Goal: Task Accomplishment & Management: Manage account settings

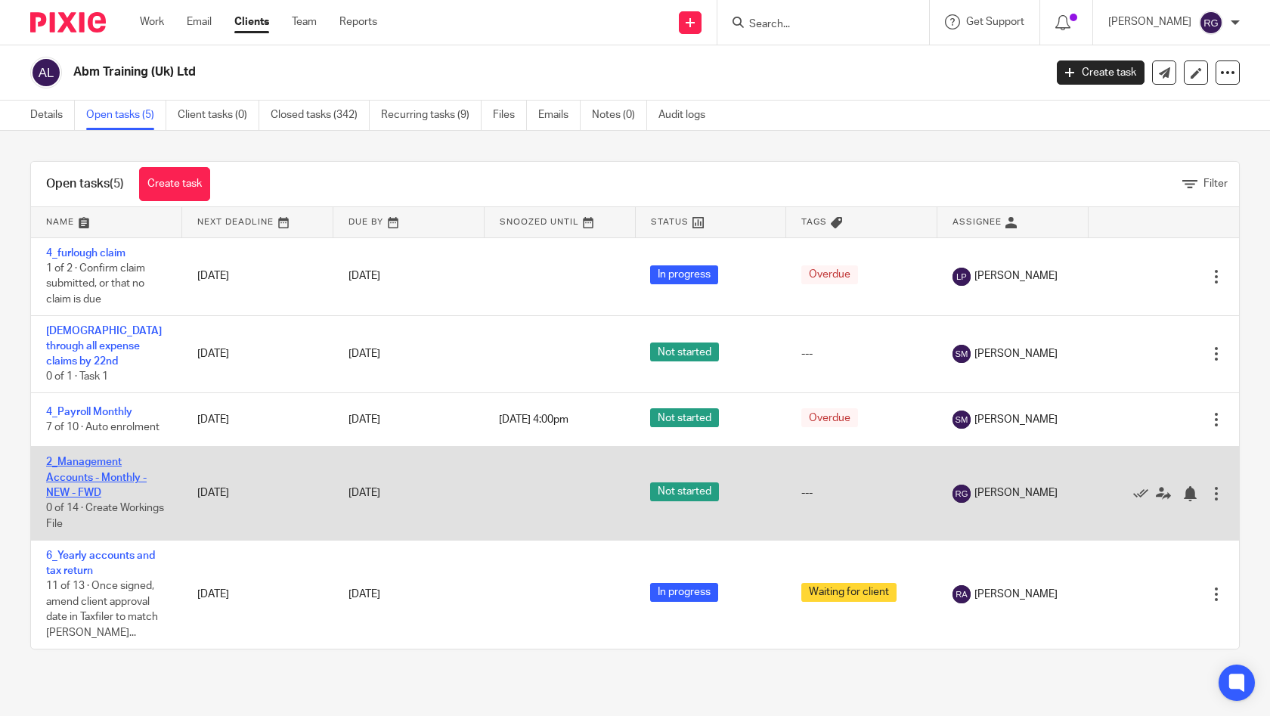
click at [104, 458] on link "2_Management Accounts - Monthly - NEW - FWD" at bounding box center [96, 478] width 101 height 42
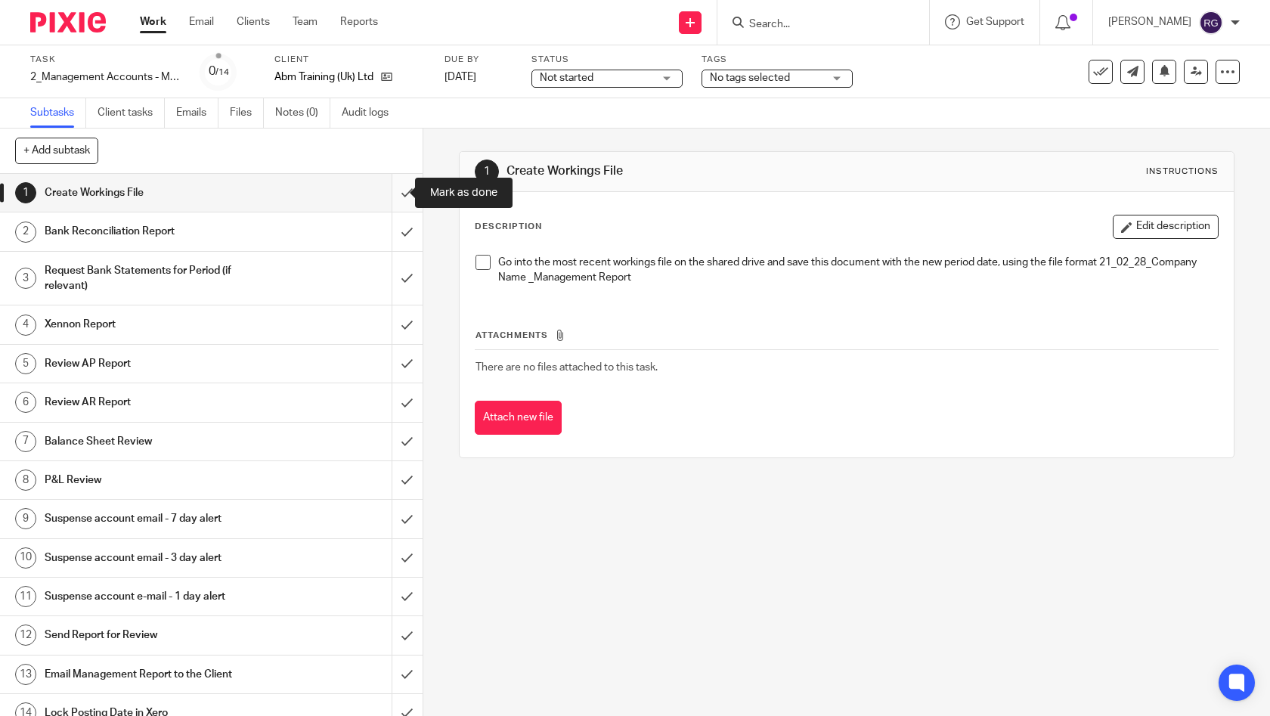
click at [392, 194] on input "submit" at bounding box center [211, 193] width 423 height 38
click at [395, 229] on input "submit" at bounding box center [211, 231] width 423 height 38
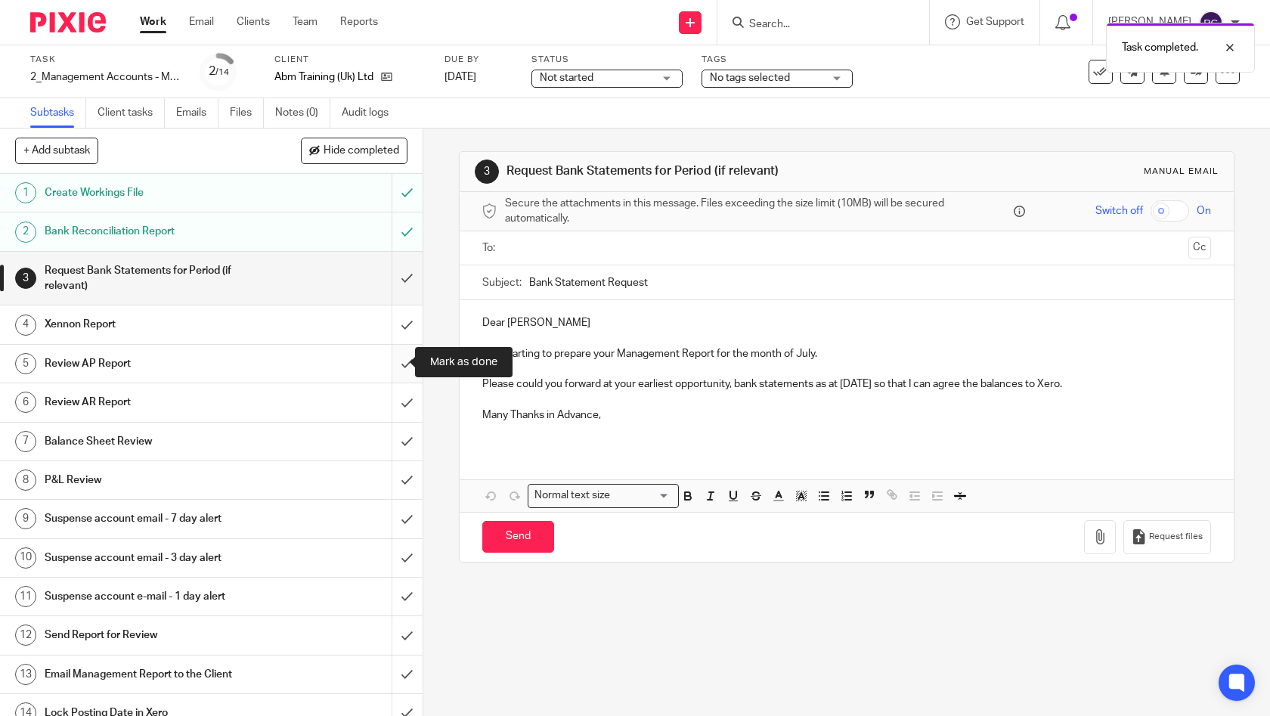
click at [393, 358] on input "submit" at bounding box center [211, 364] width 423 height 38
click at [391, 401] on input "submit" at bounding box center [211, 402] width 423 height 38
click at [389, 434] on input "submit" at bounding box center [211, 442] width 423 height 38
click at [392, 474] on input "submit" at bounding box center [211, 480] width 423 height 38
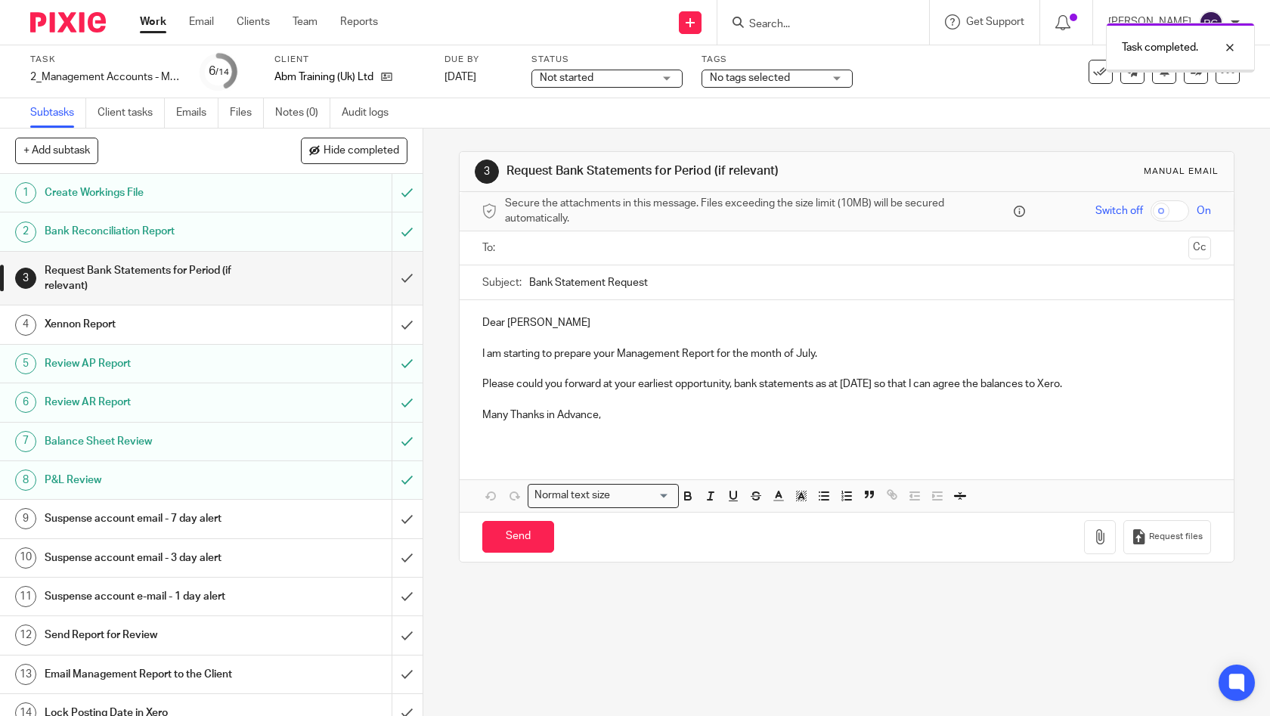
scroll to position [13, 0]
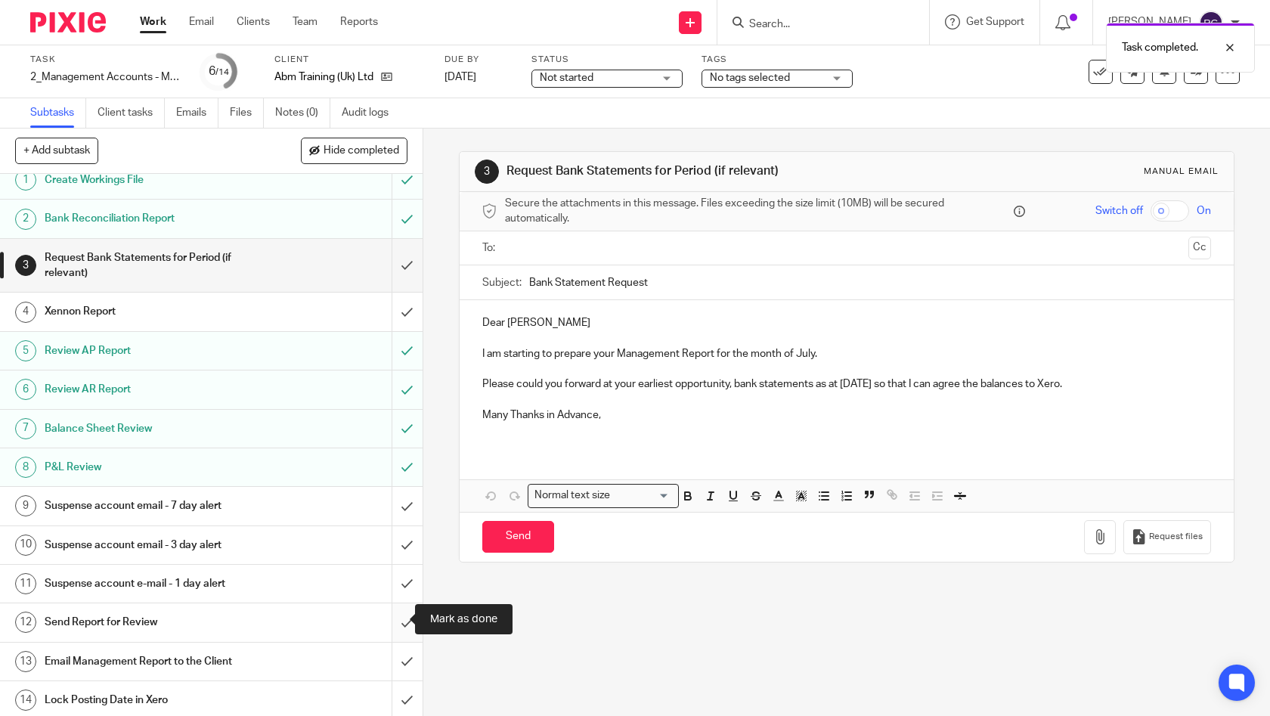
click at [392, 610] on input "submit" at bounding box center [211, 622] width 423 height 38
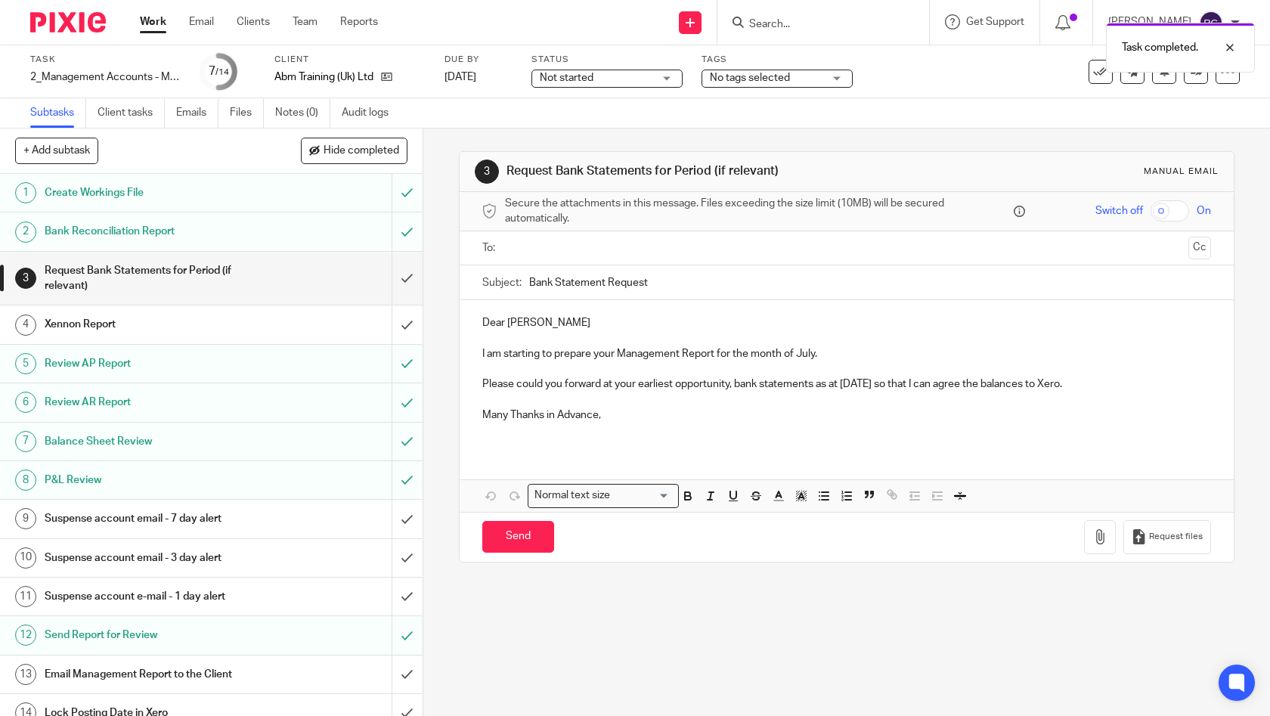
click at [662, 75] on div "Not started Not started" at bounding box center [606, 79] width 151 height 18
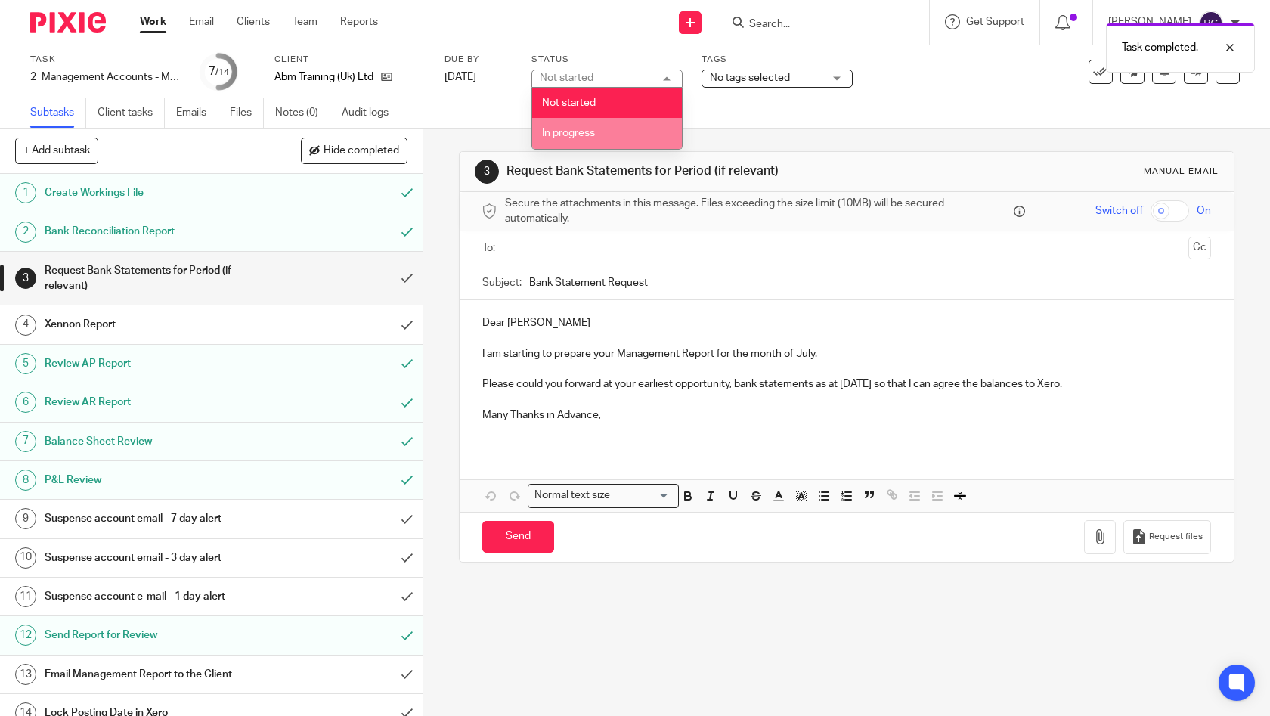
click at [624, 129] on li "In progress" at bounding box center [607, 133] width 150 height 31
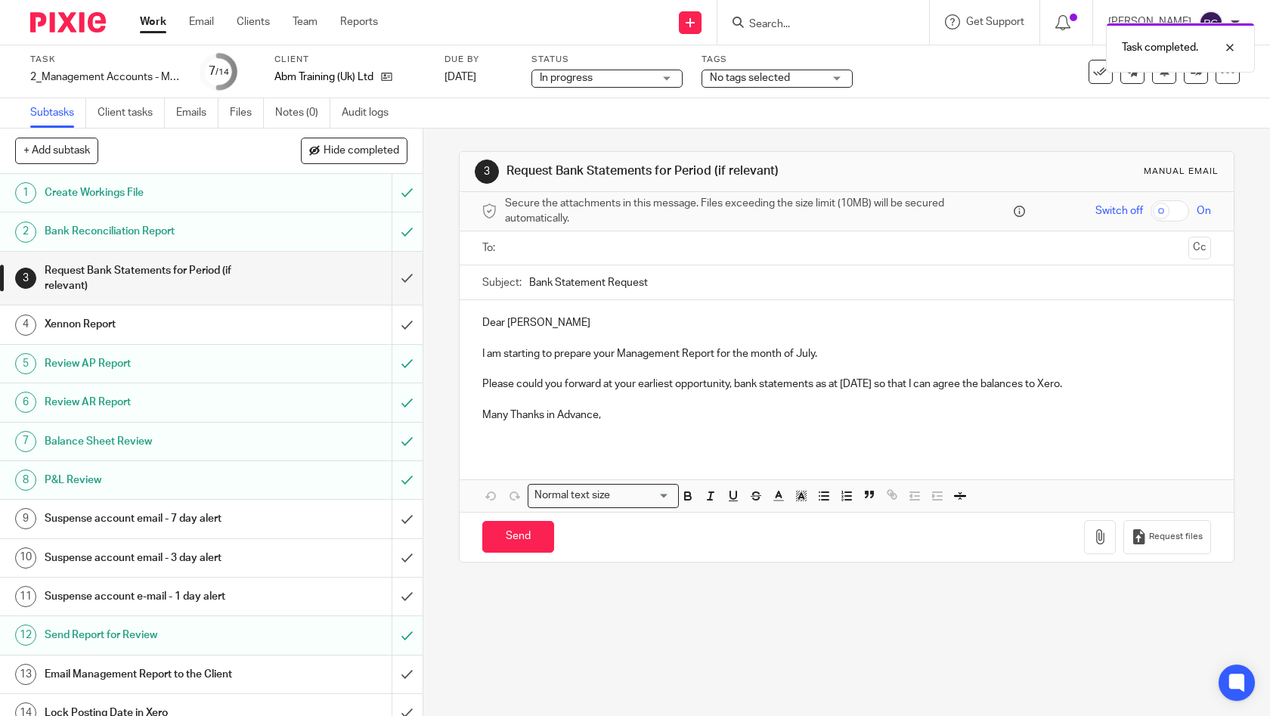
click at [758, 118] on div "Subtasks Client tasks Emails Files Notes (0) Audit logs" at bounding box center [635, 113] width 1270 height 30
click at [770, 85] on span "No tags selected" at bounding box center [766, 78] width 113 height 16
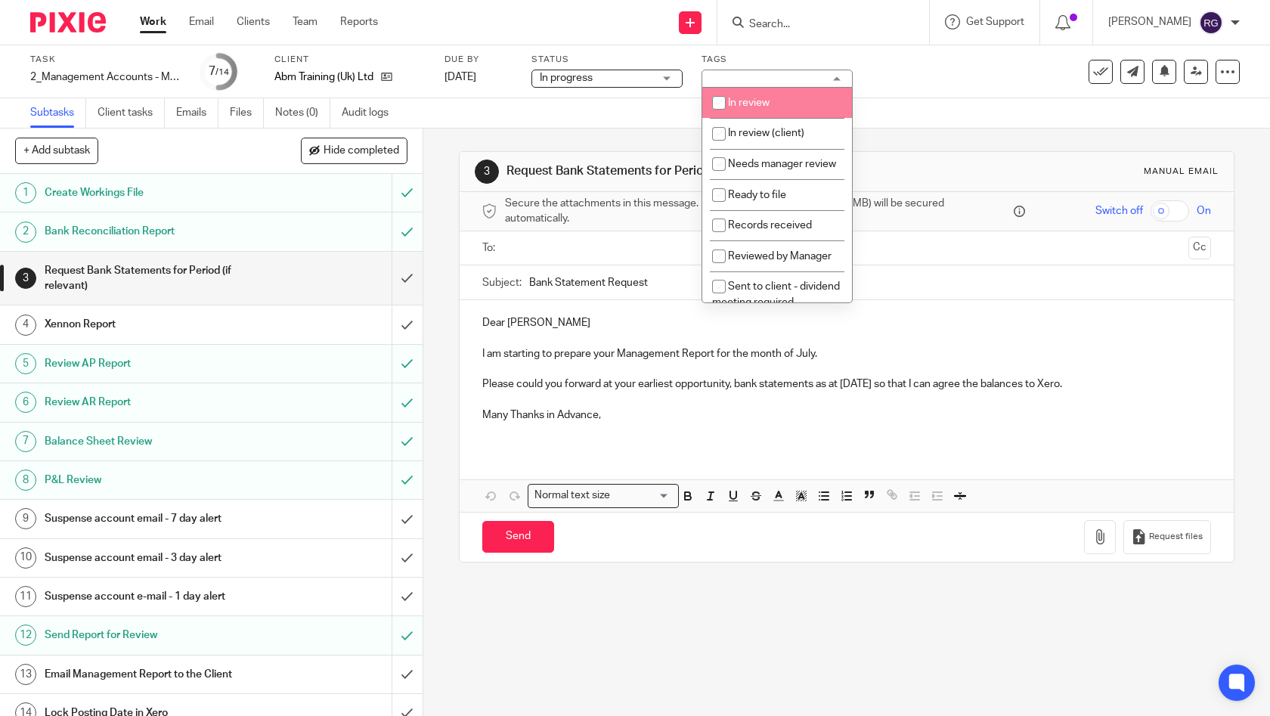
click at [787, 105] on li "In review" at bounding box center [777, 103] width 150 height 31
checkbox input "true"
click at [928, 113] on div "Subtasks Client tasks Emails Files Notes (0) Audit logs" at bounding box center [635, 113] width 1270 height 30
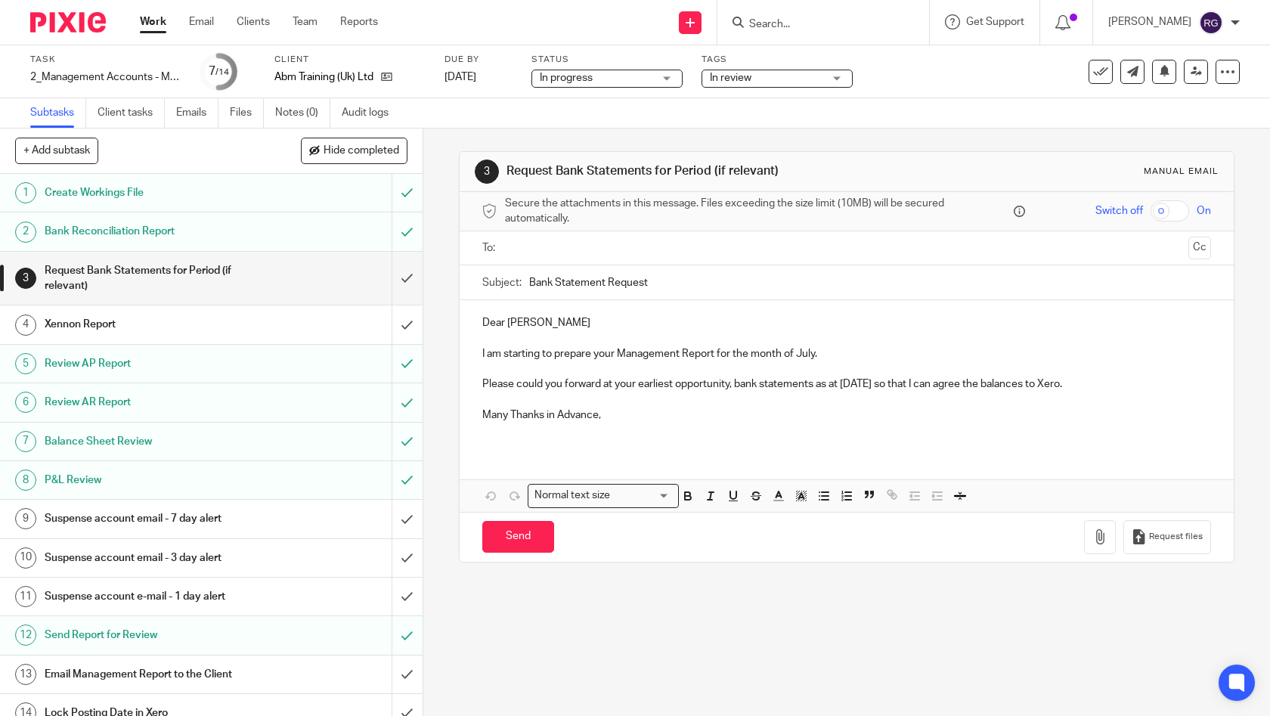
click at [156, 26] on link "Work" at bounding box center [153, 21] width 26 height 15
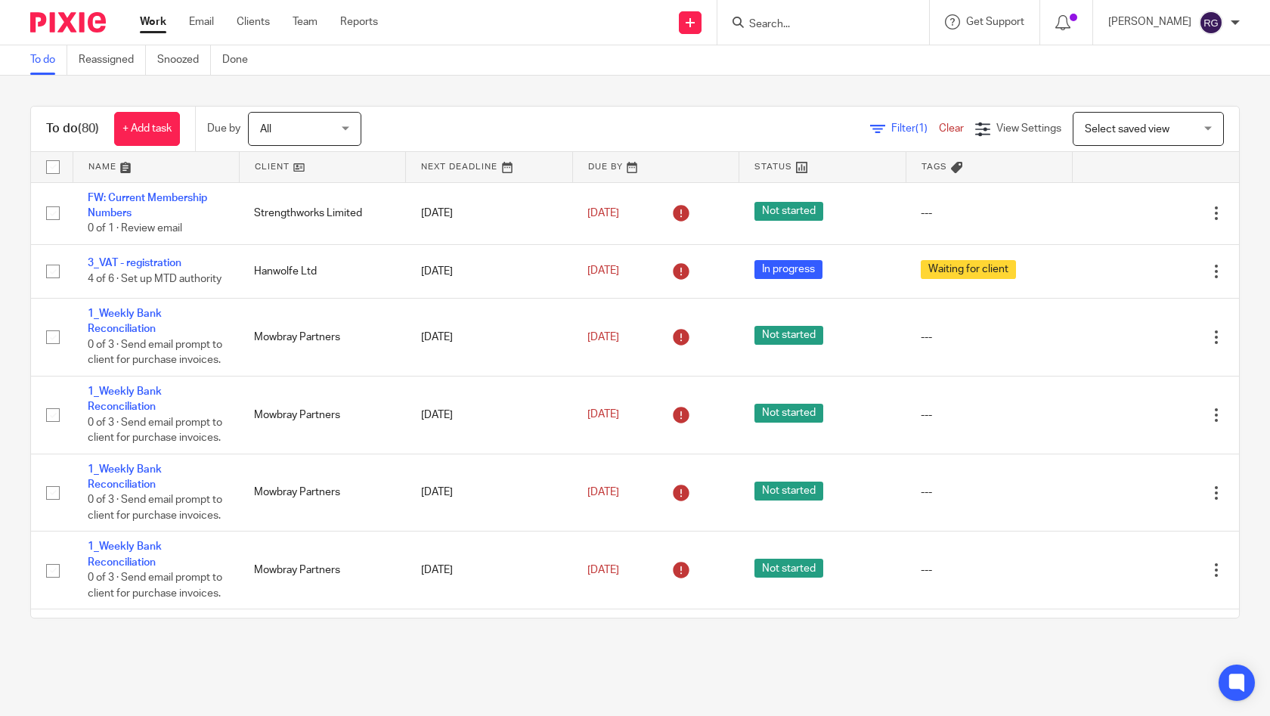
click at [785, 23] on input "Search" at bounding box center [816, 25] width 136 height 14
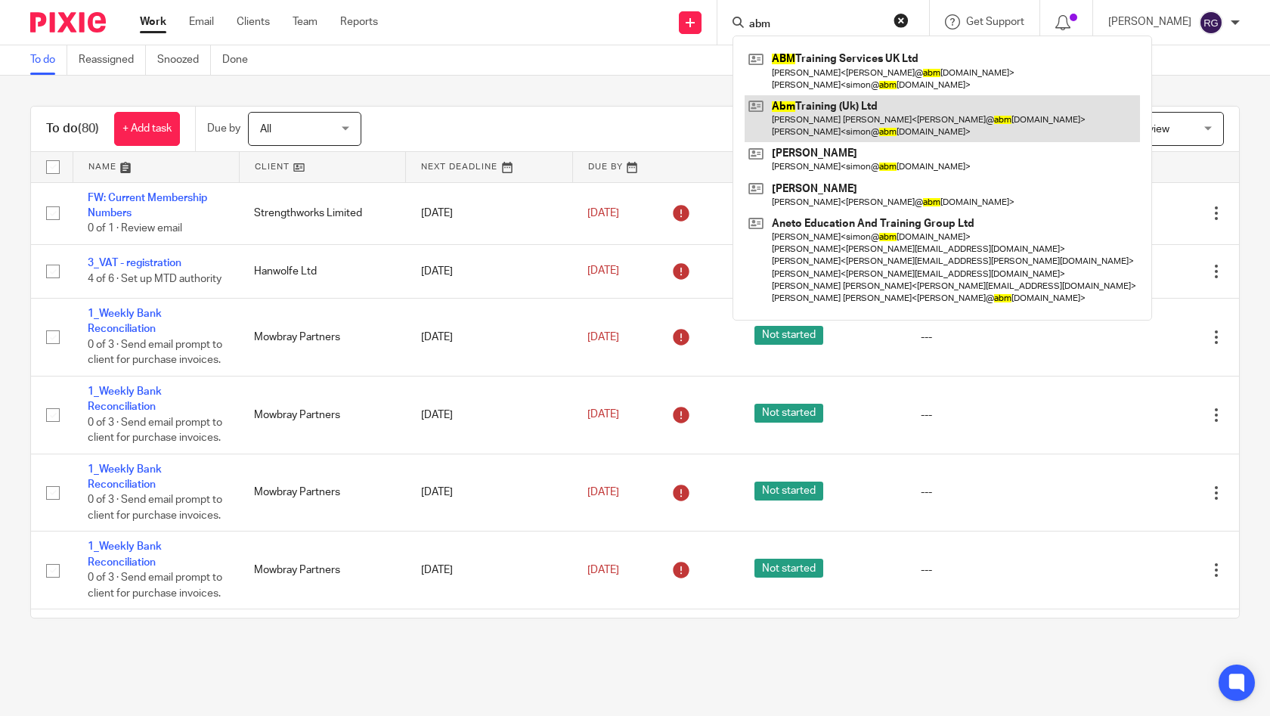
type input "abm"
click at [870, 112] on link at bounding box center [942, 118] width 395 height 47
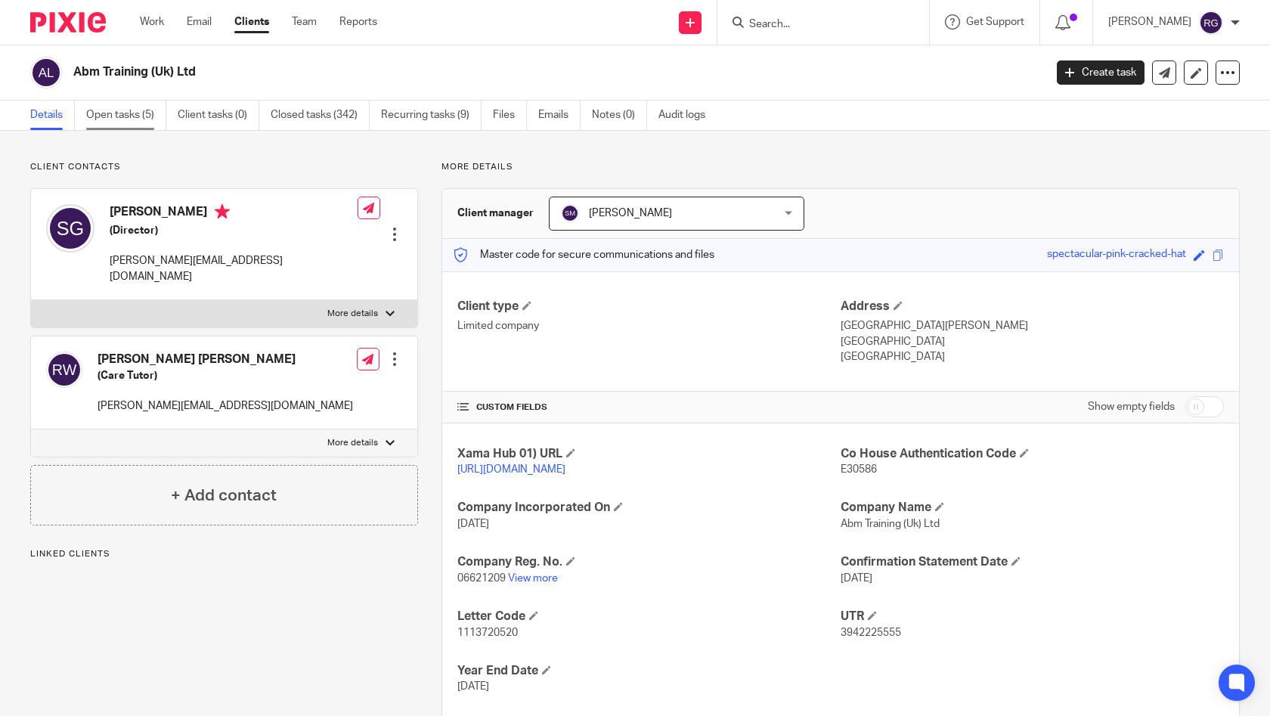
click at [138, 120] on link "Open tasks (5)" at bounding box center [126, 115] width 80 height 29
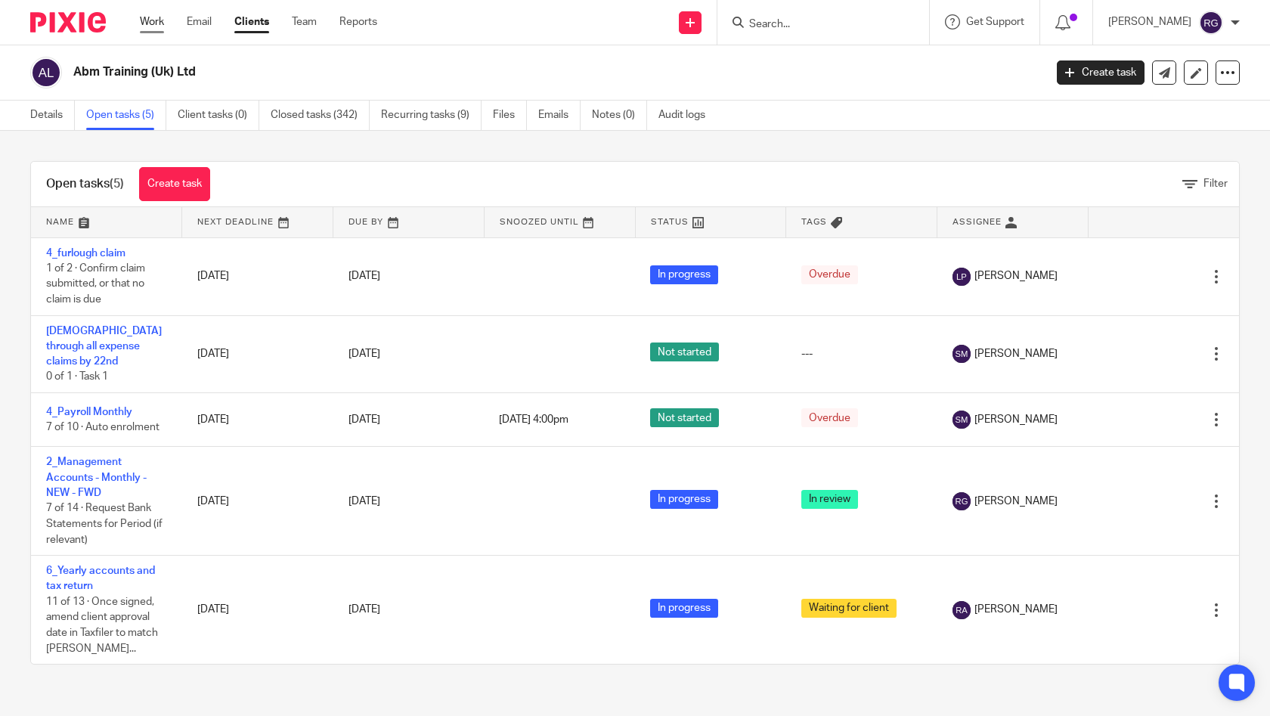
click at [152, 23] on link "Work" at bounding box center [152, 21] width 24 height 15
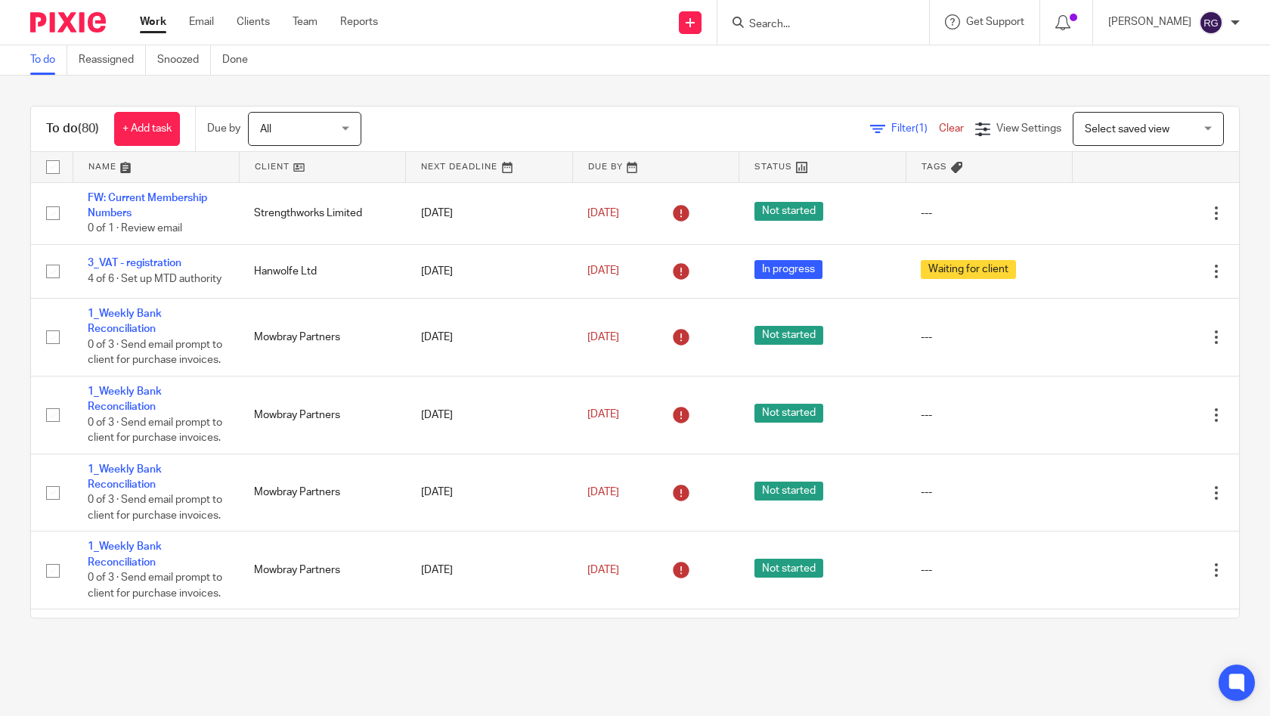
click at [819, 24] on input "Search" at bounding box center [816, 25] width 136 height 14
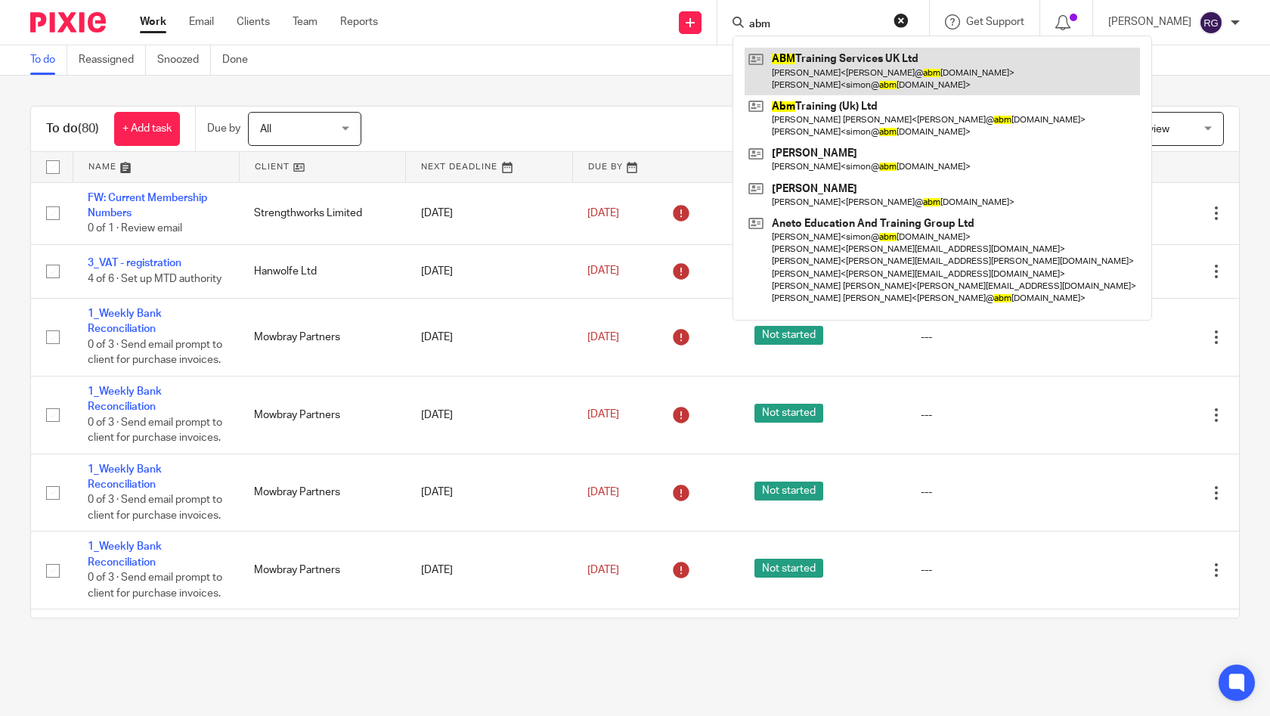
type input "abm"
click at [878, 65] on link at bounding box center [942, 71] width 395 height 47
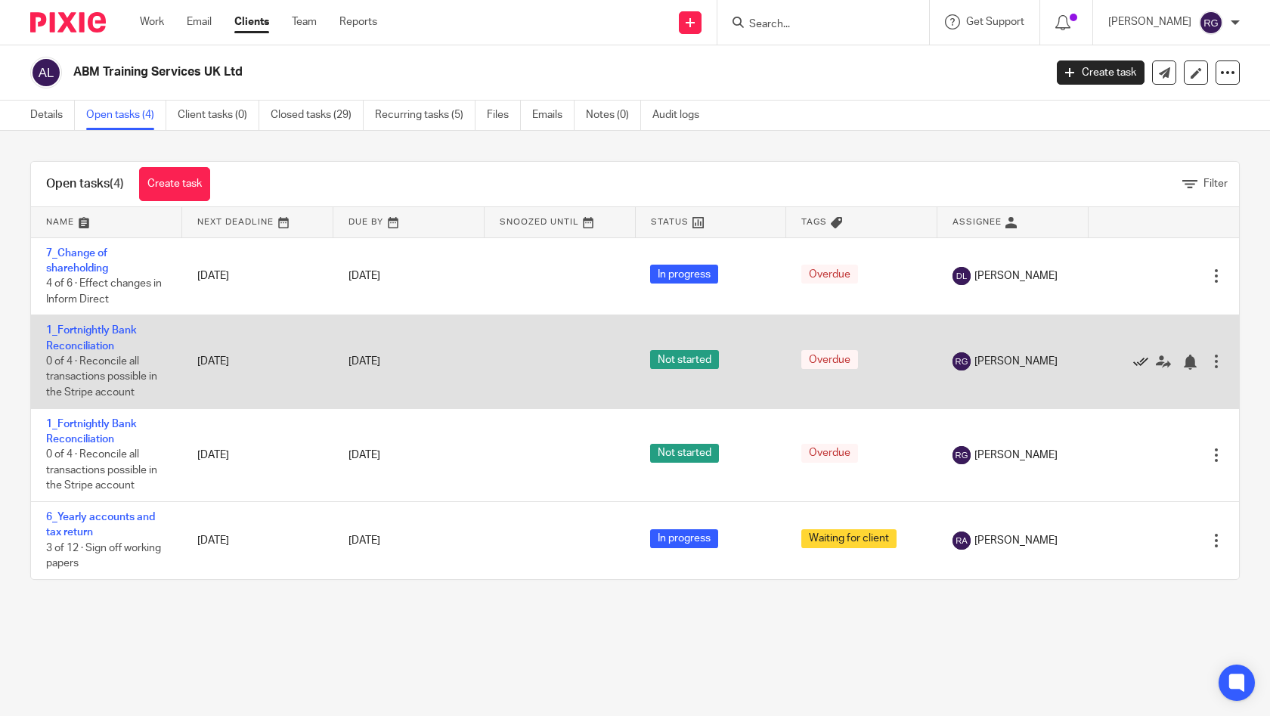
click at [1133, 361] on icon at bounding box center [1140, 362] width 15 height 15
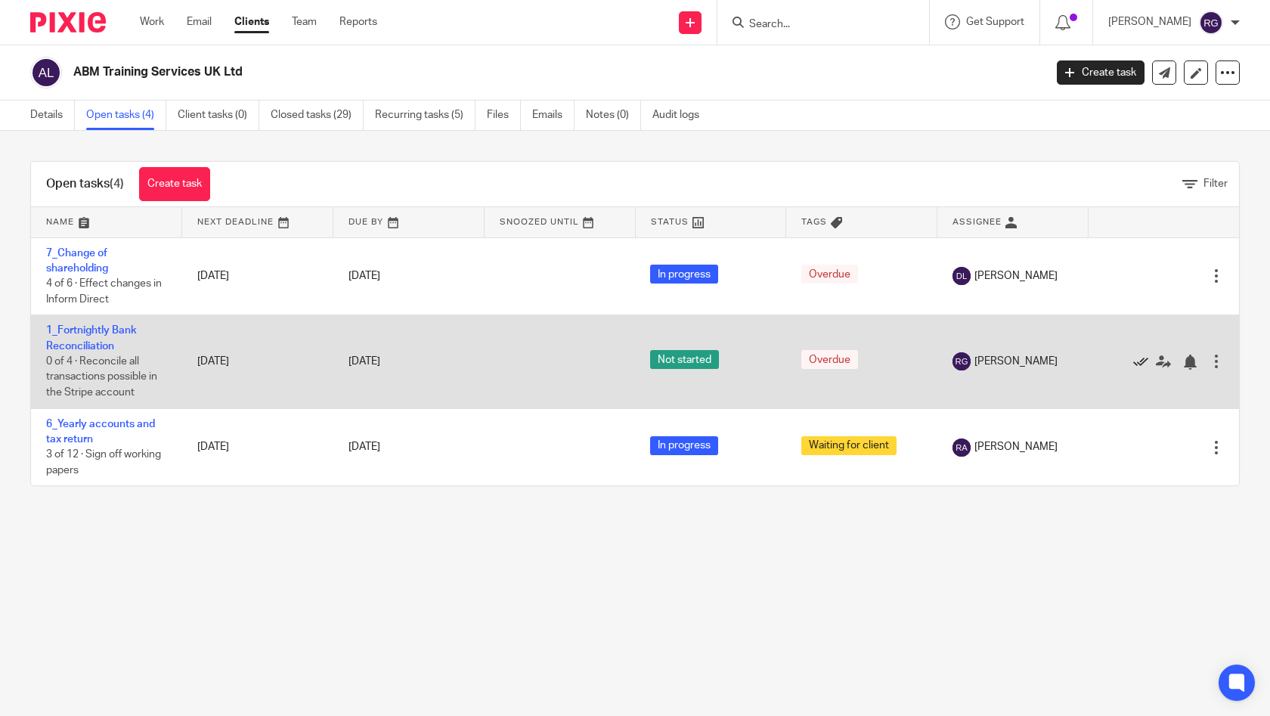
click at [1133, 364] on icon at bounding box center [1140, 362] width 15 height 15
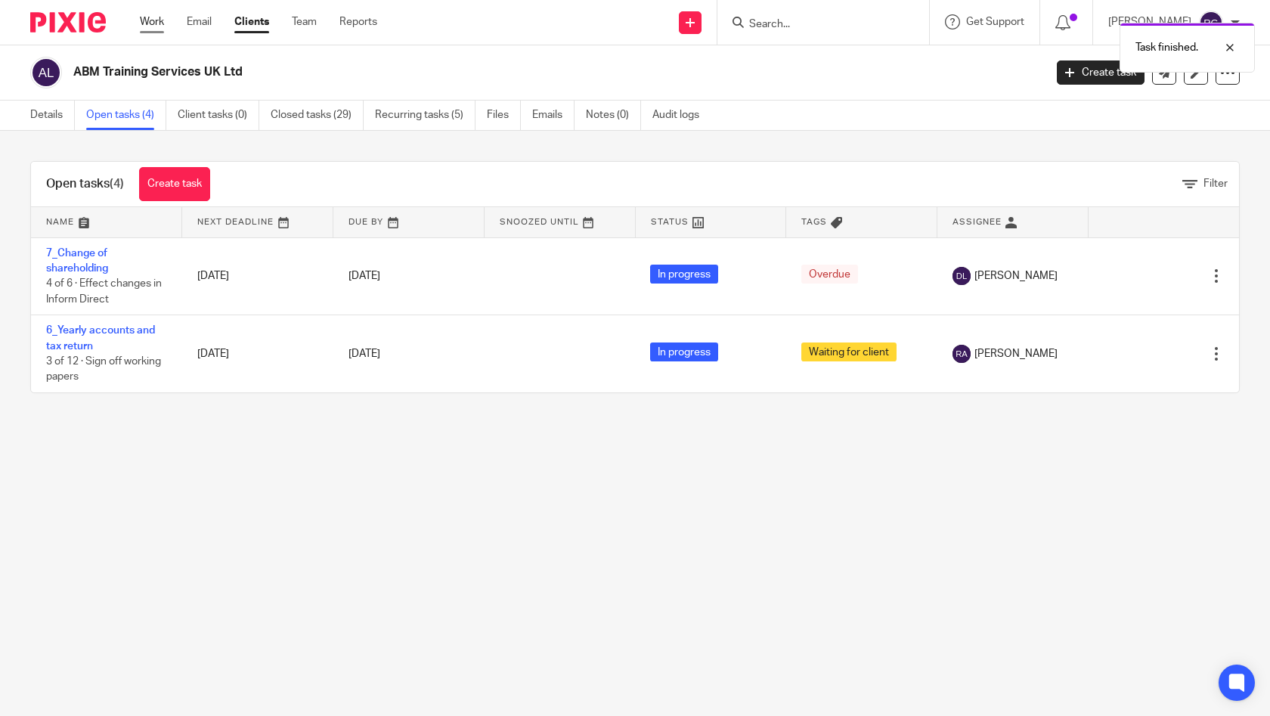
click at [151, 23] on link "Work" at bounding box center [152, 21] width 24 height 15
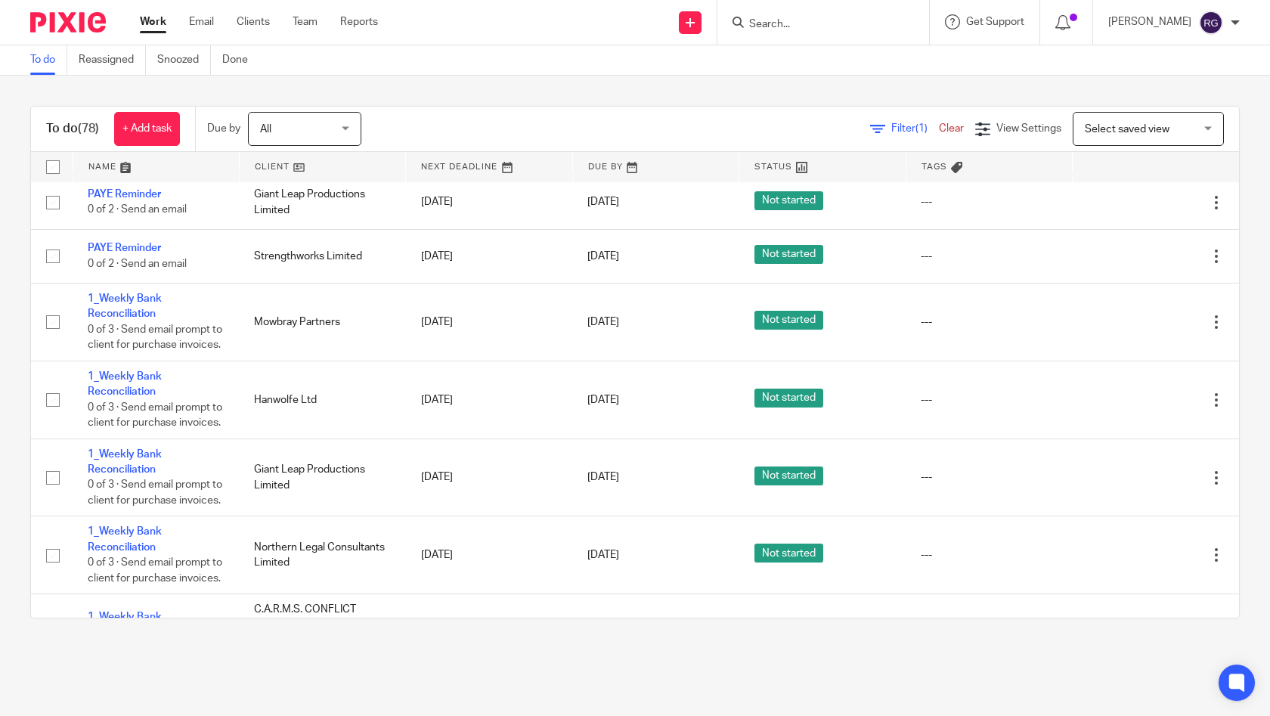
scroll to position [3201, 0]
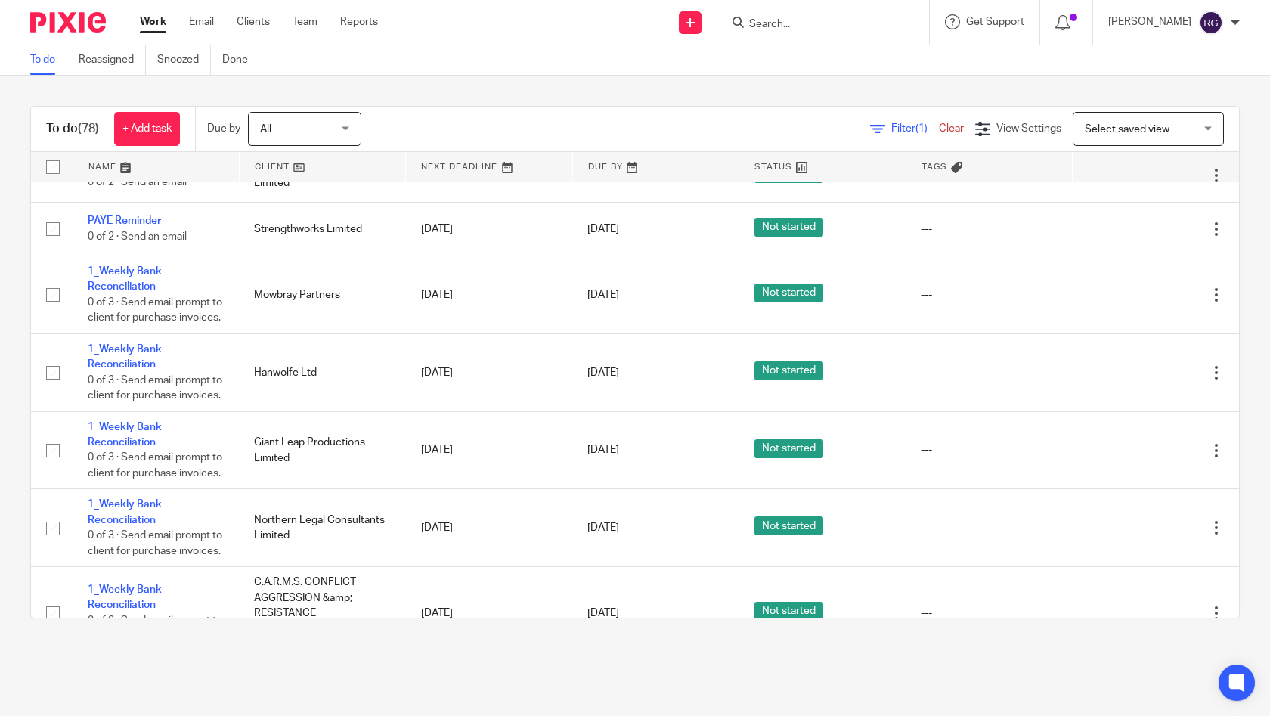
click at [823, 24] on input "Search" at bounding box center [816, 25] width 136 height 14
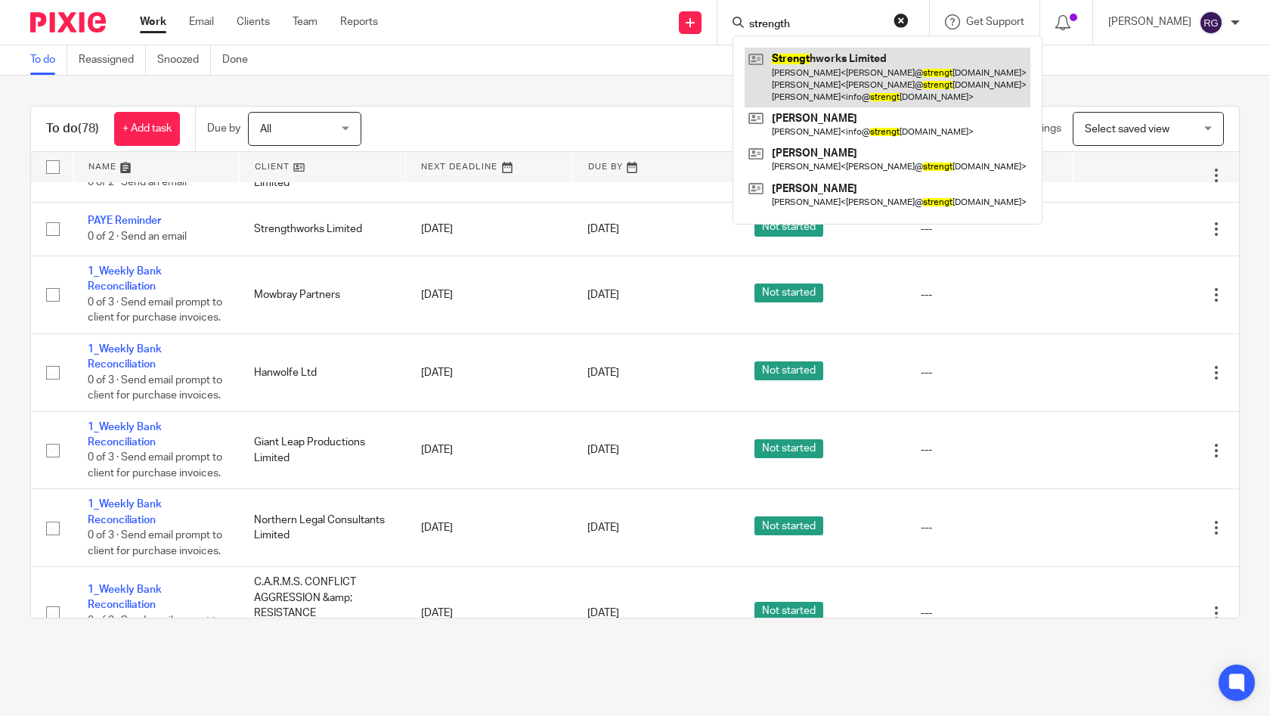
type input "strength"
click at [857, 71] on link at bounding box center [888, 78] width 286 height 60
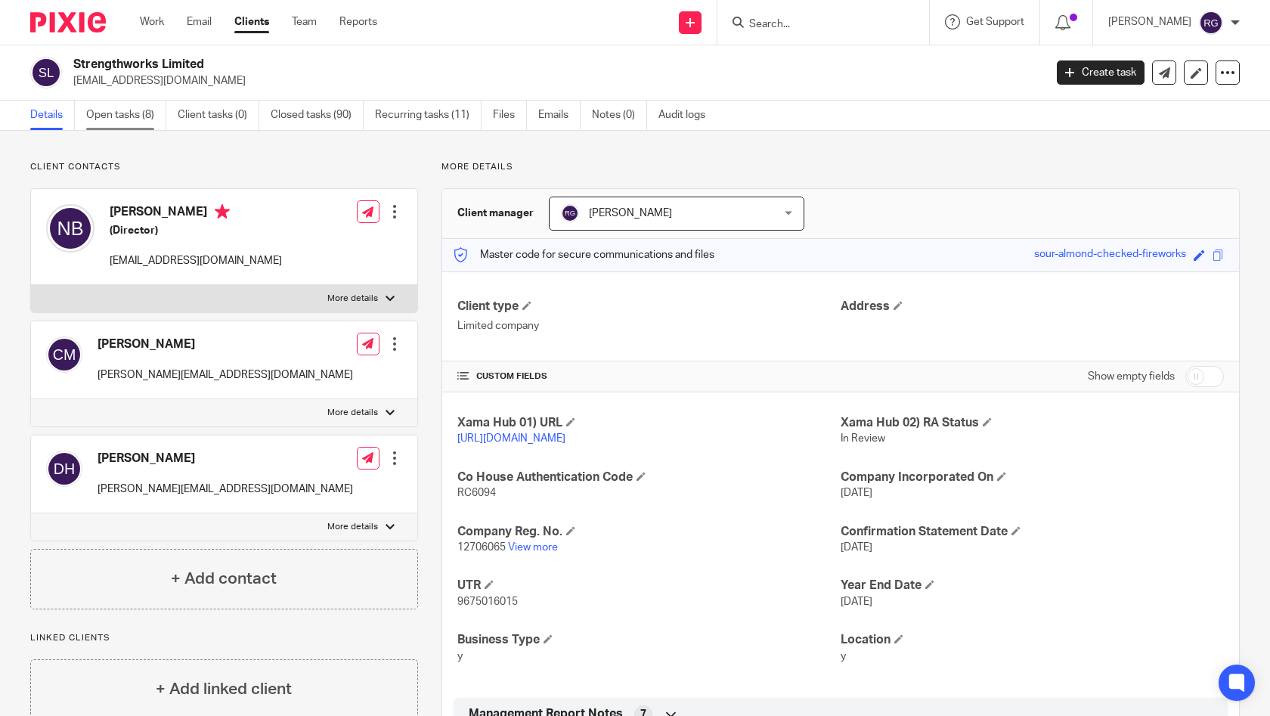
click at [126, 117] on link "Open tasks (8)" at bounding box center [126, 115] width 80 height 29
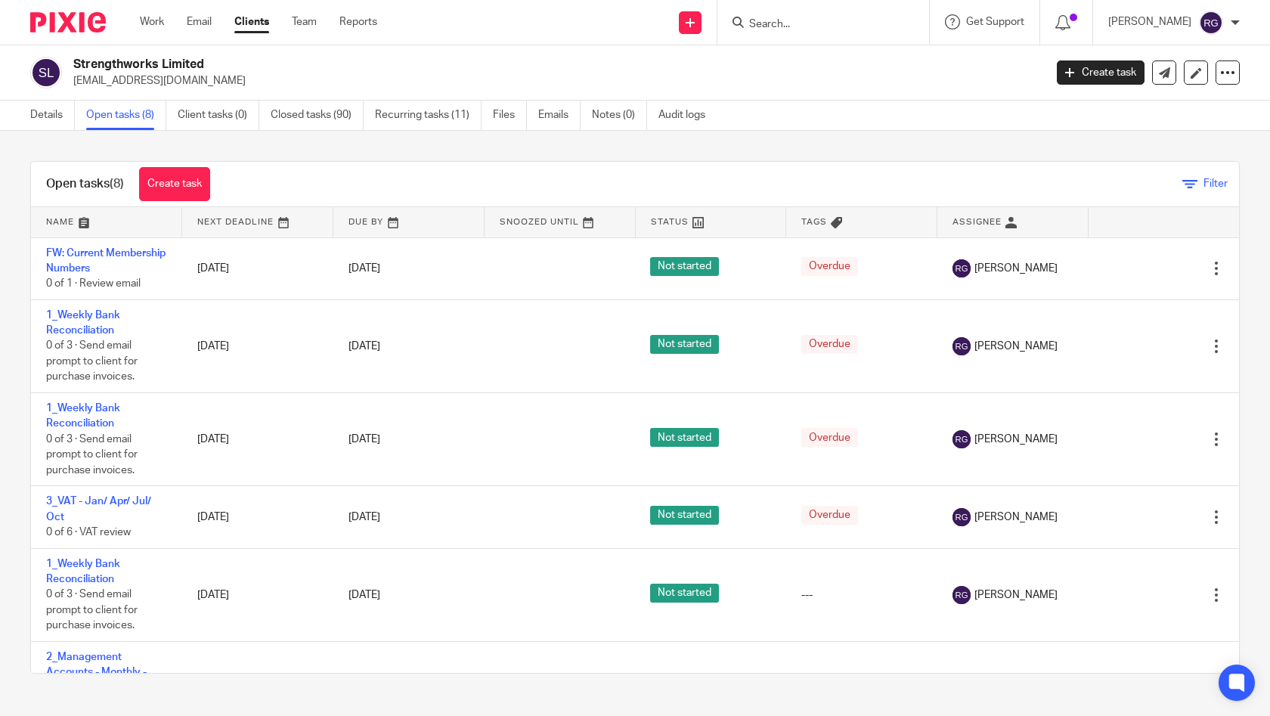
click at [1182, 179] on icon at bounding box center [1189, 184] width 15 height 15
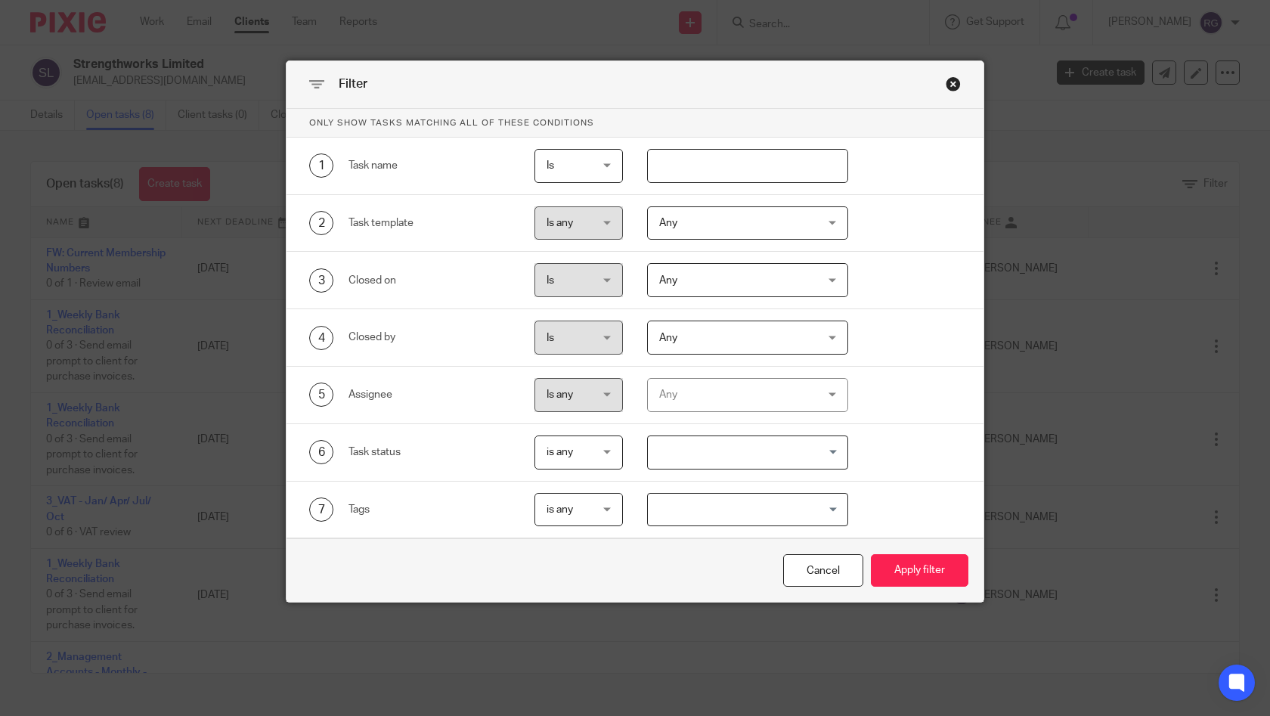
click at [770, 392] on div "Any" at bounding box center [734, 395] width 151 height 32
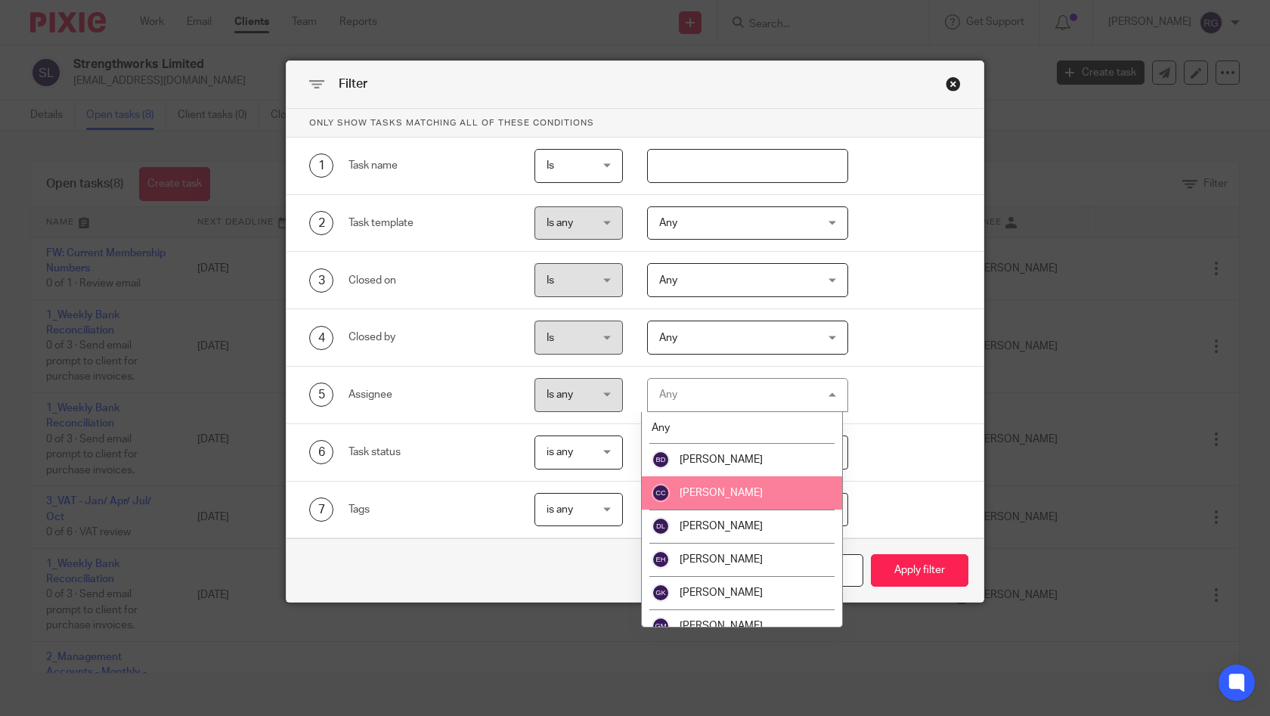
scroll to position [282, 0]
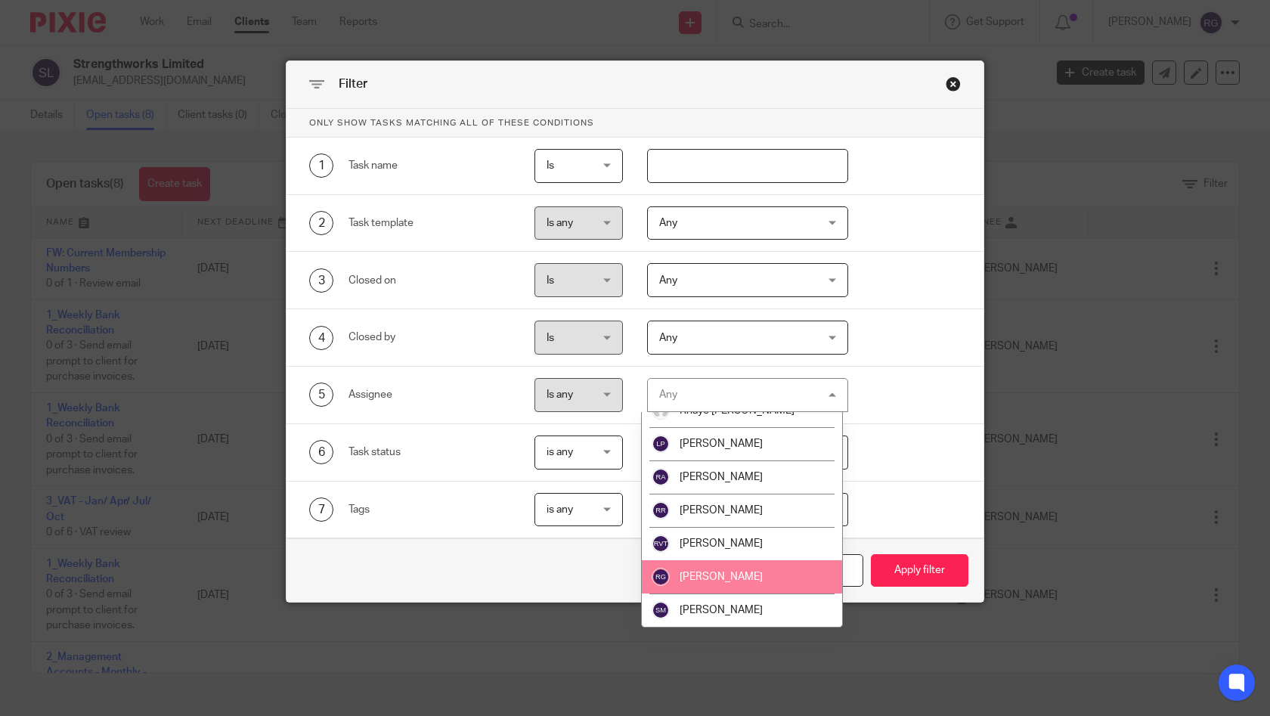
click at [758, 579] on li "[PERSON_NAME]" at bounding box center [742, 576] width 200 height 33
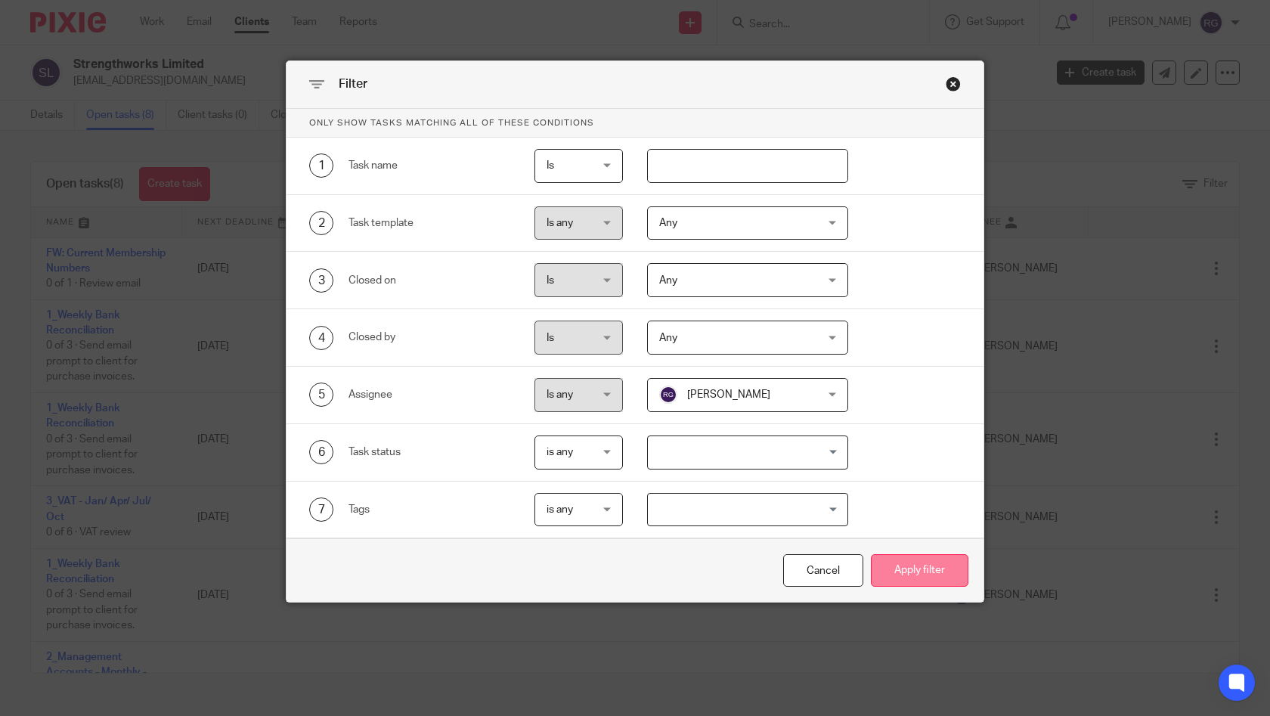
click at [932, 580] on button "Apply filter" at bounding box center [920, 570] width 98 height 33
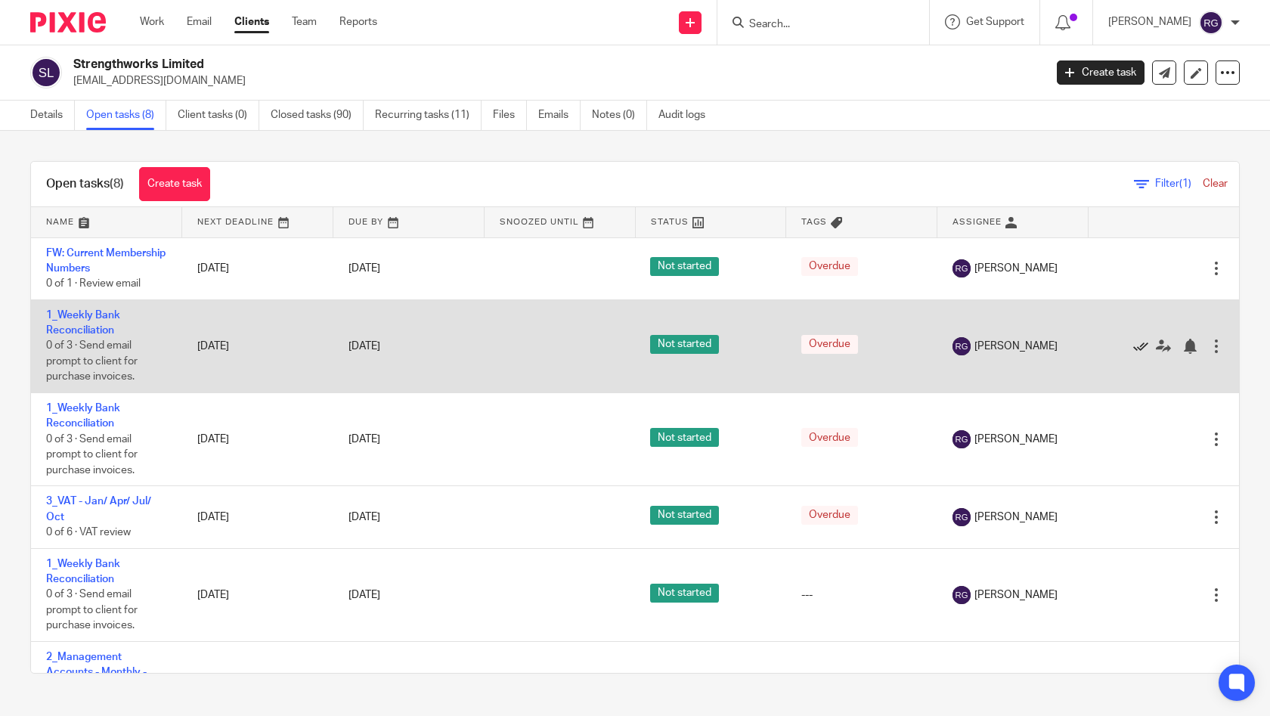
click at [1133, 344] on icon at bounding box center [1140, 346] width 15 height 15
